Goal: Navigation & Orientation: Find specific page/section

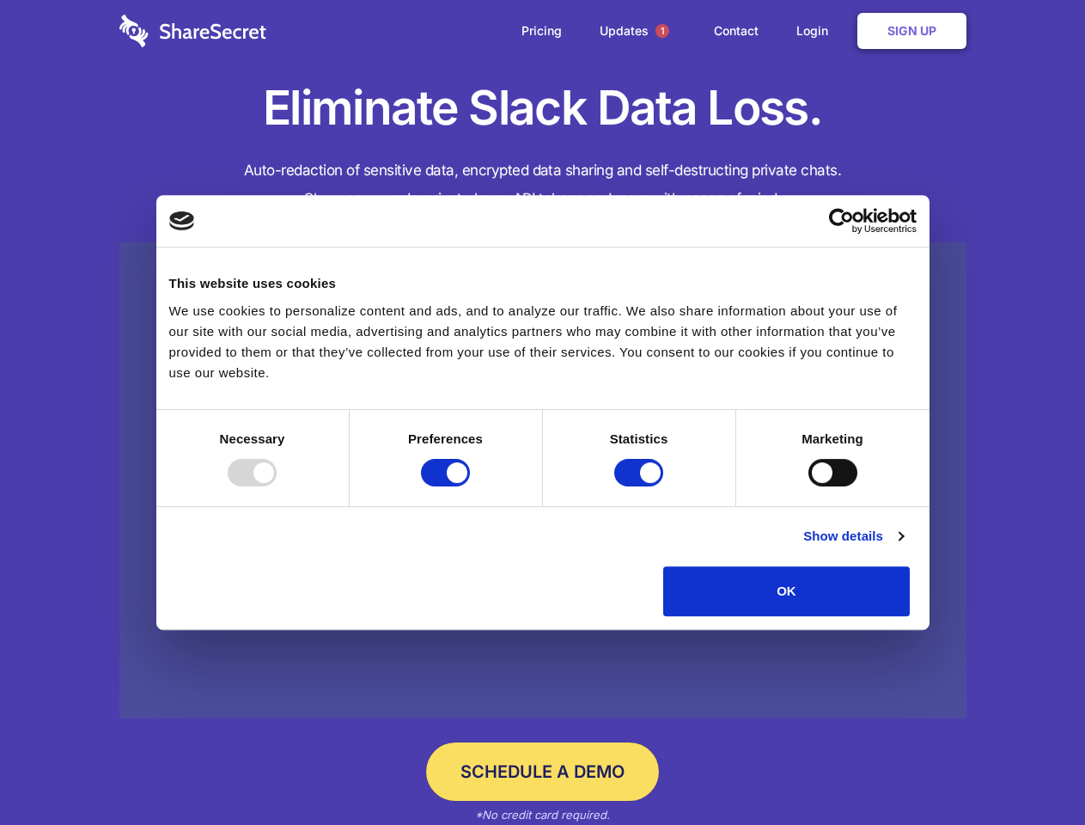
click at [277, 486] on div at bounding box center [252, 473] width 49 height 28
click at [470, 486] on input "Preferences" at bounding box center [445, 473] width 49 height 28
checkbox input "false"
click at [641, 486] on input "Statistics" at bounding box center [638, 473] width 49 height 28
checkbox input "false"
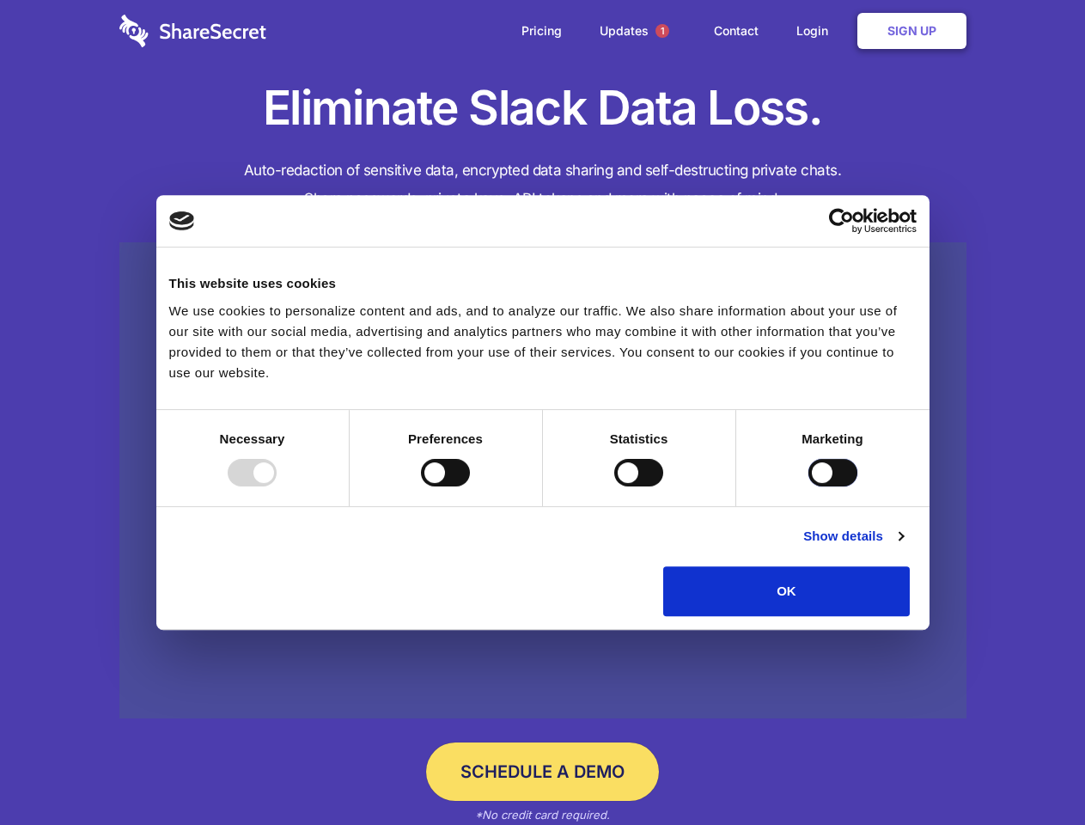
click at [809, 486] on input "Marketing" at bounding box center [833, 473] width 49 height 28
checkbox input "true"
click at [903, 547] on link "Show details" at bounding box center [854, 536] width 100 height 21
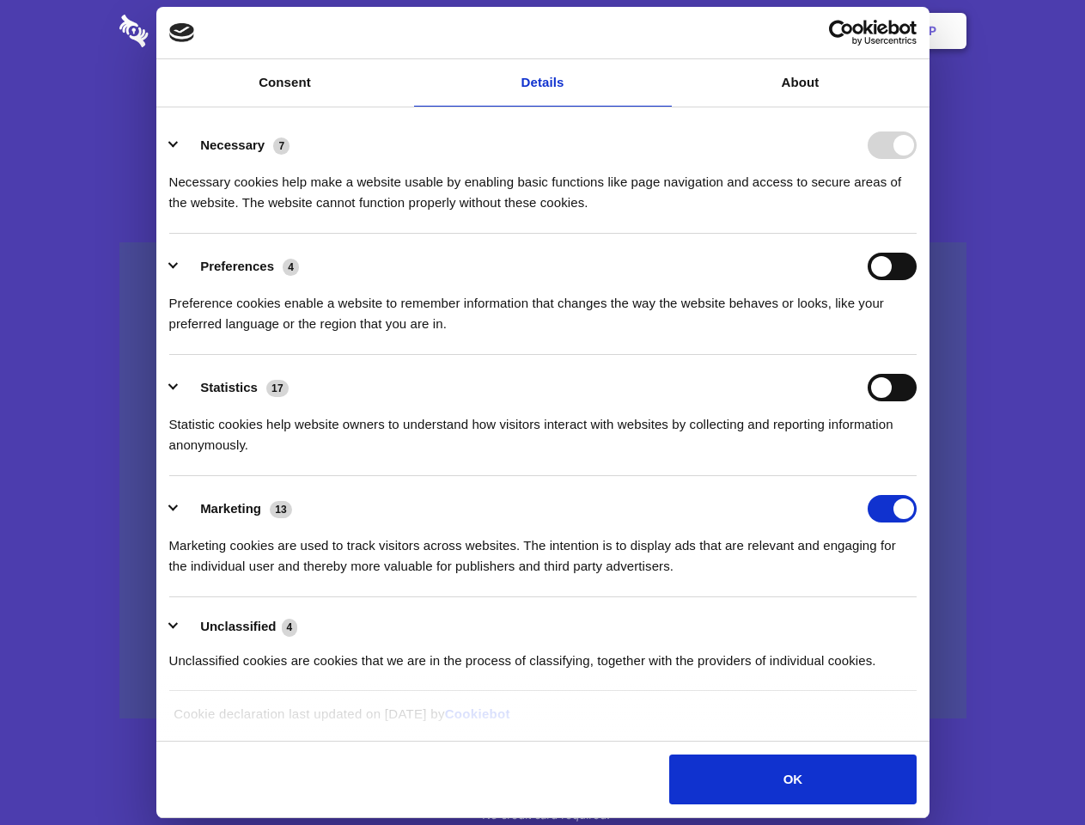
click at [917, 234] on li "Necessary 7 Necessary cookies help make a website usable by enabling basic func…" at bounding box center [543, 173] width 748 height 121
click at [662, 31] on span "1" at bounding box center [663, 31] width 14 height 14
